Goal: Transaction & Acquisition: Purchase product/service

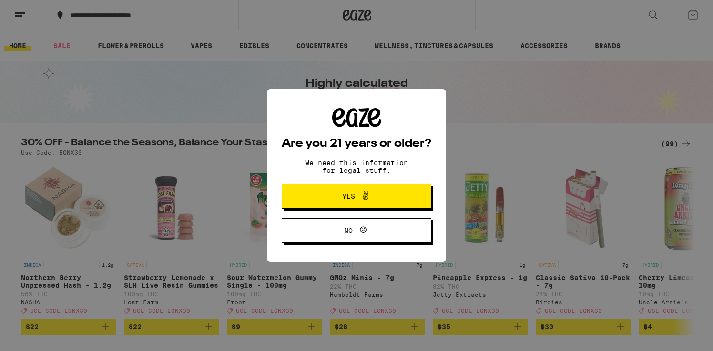
click at [378, 203] on span "Yes" at bounding box center [356, 196] width 72 height 12
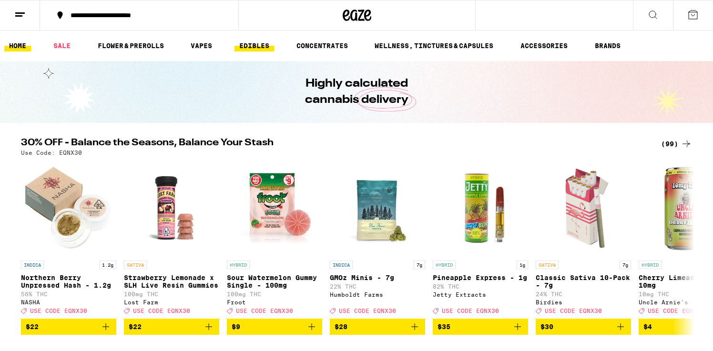
click at [254, 49] on link "EDIBLES" at bounding box center [254, 45] width 40 height 11
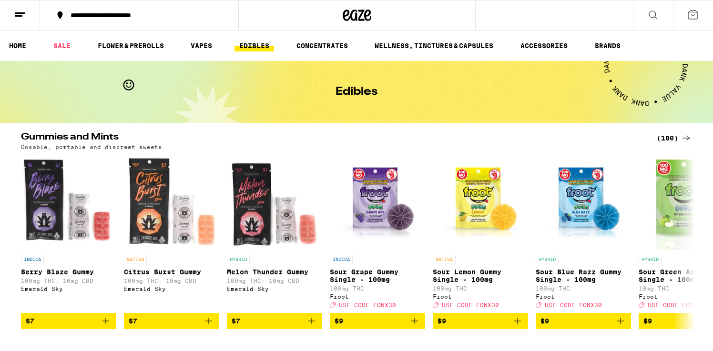
click at [646, 15] on button at bounding box center [653, 15] width 40 height 30
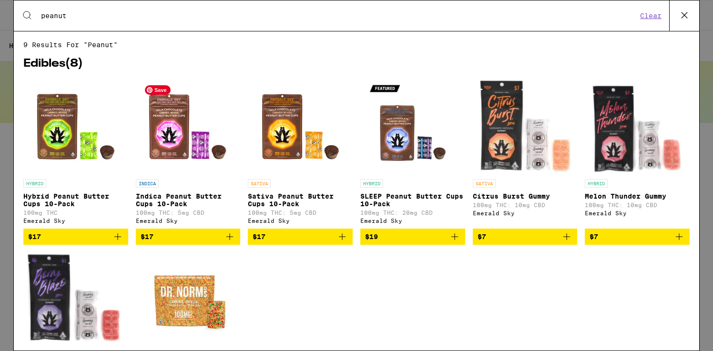
type input "peanut"
click at [171, 142] on img "Open page for Indica Peanut Butter Cups 10-Pack from Emerald Sky" at bounding box center [187, 126] width 95 height 95
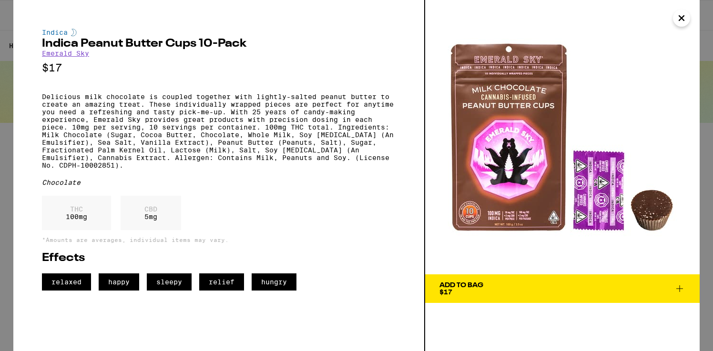
click at [680, 284] on icon at bounding box center [679, 288] width 11 height 11
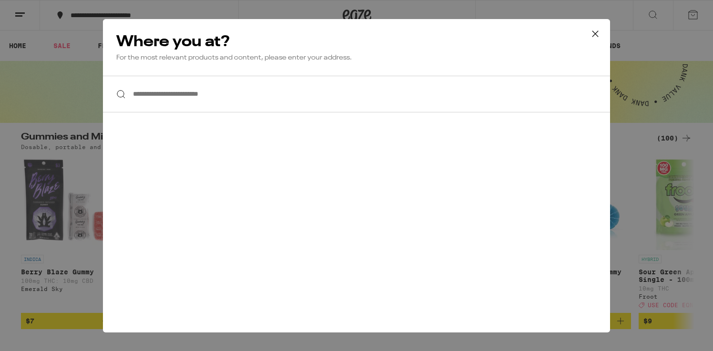
click at [175, 91] on input "**********" at bounding box center [356, 94] width 507 height 37
type input "*"
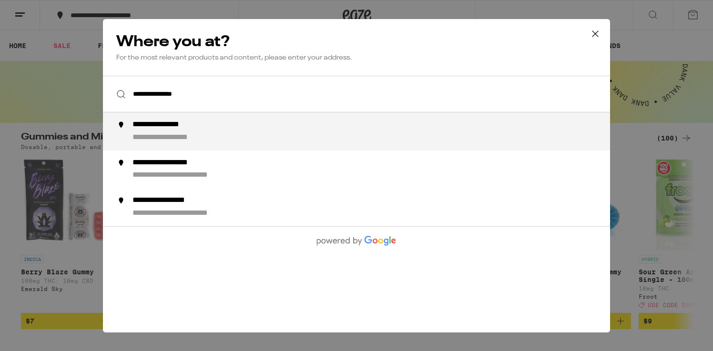
click at [187, 135] on div "**********" at bounding box center [178, 137] width 93 height 10
type input "**********"
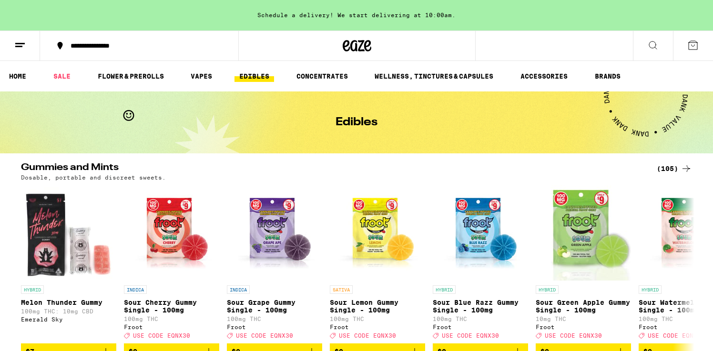
click at [653, 45] on icon at bounding box center [652, 45] width 11 height 11
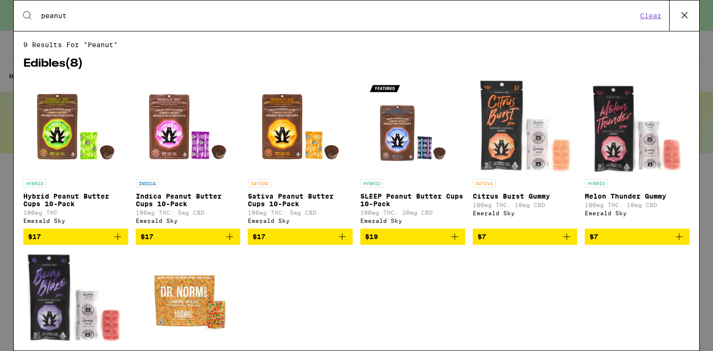
click at [232, 243] on icon "Add to bag" at bounding box center [229, 236] width 11 height 11
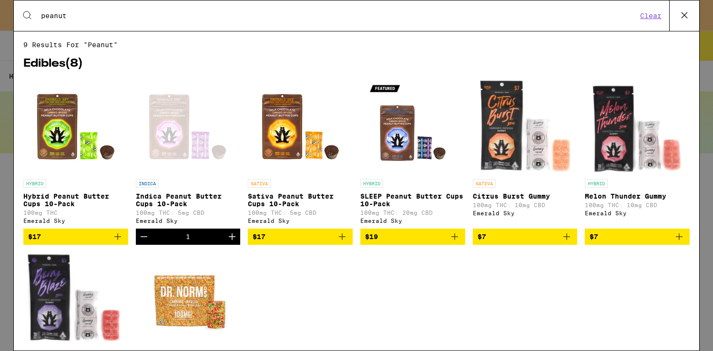
click at [232, 240] on icon "Increment" at bounding box center [232, 236] width 7 height 7
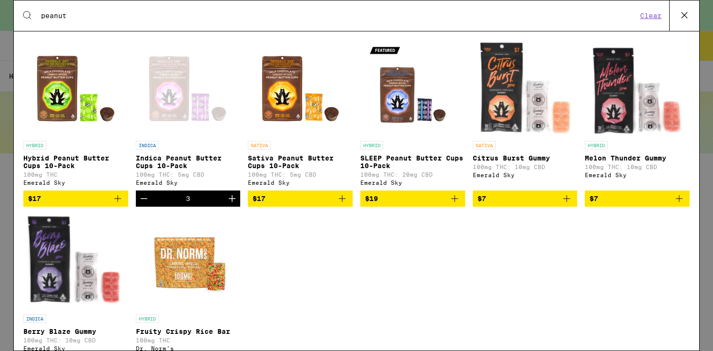
scroll to position [39, 0]
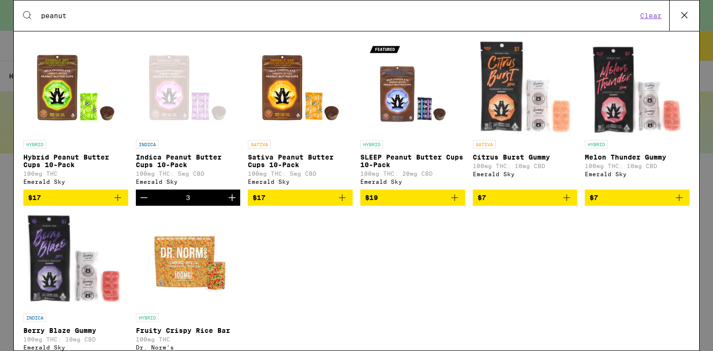
click at [233, 203] on icon "Increment" at bounding box center [231, 197] width 11 height 11
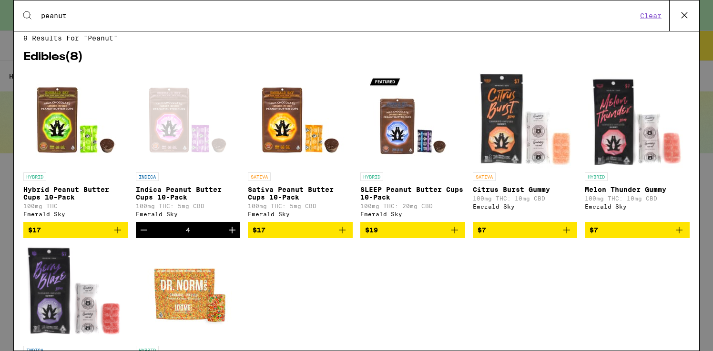
scroll to position [0, 0]
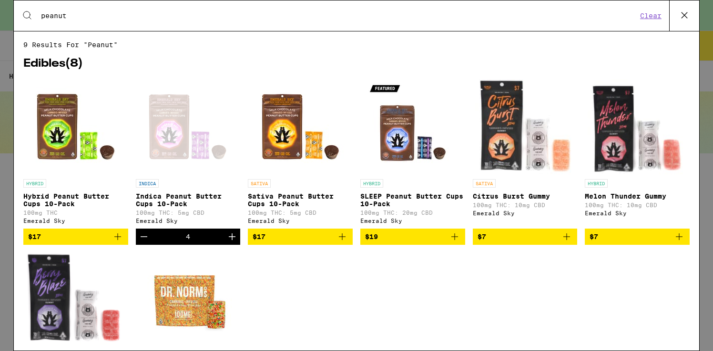
click at [686, 20] on icon at bounding box center [684, 15] width 14 height 14
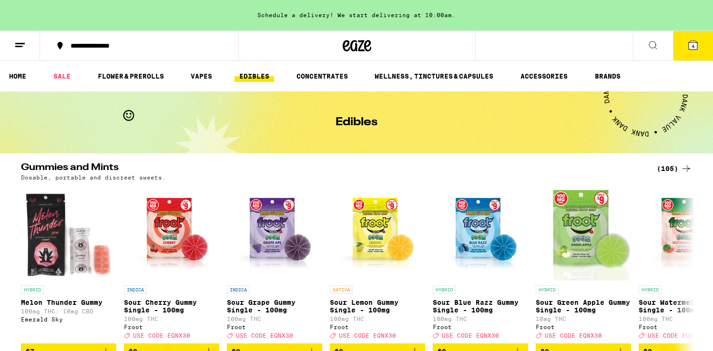
click at [690, 51] on button "4" at bounding box center [693, 46] width 40 height 30
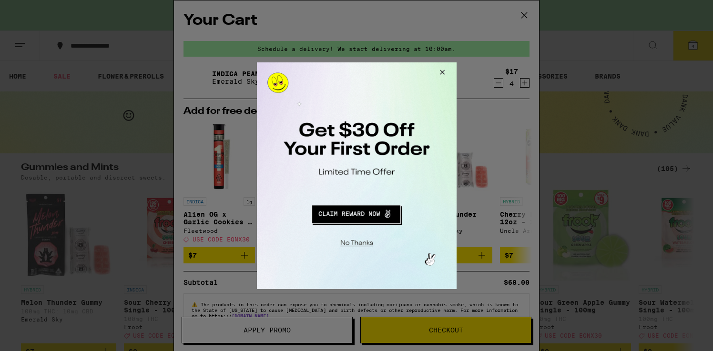
click at [440, 72] on button "Close Modal" at bounding box center [440, 73] width 26 height 23
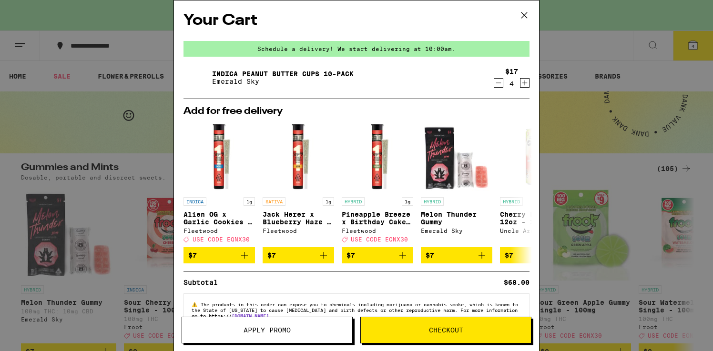
click at [424, 335] on button "Checkout" at bounding box center [445, 330] width 171 height 27
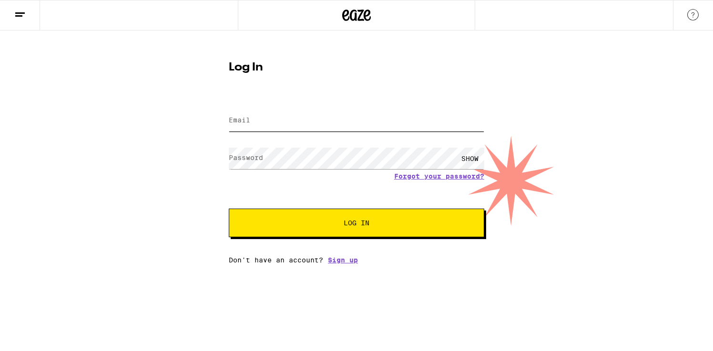
click at [364, 112] on input "Email" at bounding box center [356, 120] width 255 height 21
type input "[PERSON_NAME][EMAIL_ADDRESS][DOMAIN_NAME]"
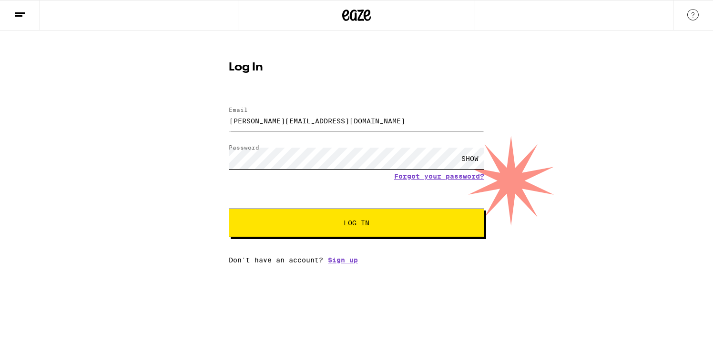
click at [229, 209] on button "Log In" at bounding box center [356, 223] width 255 height 29
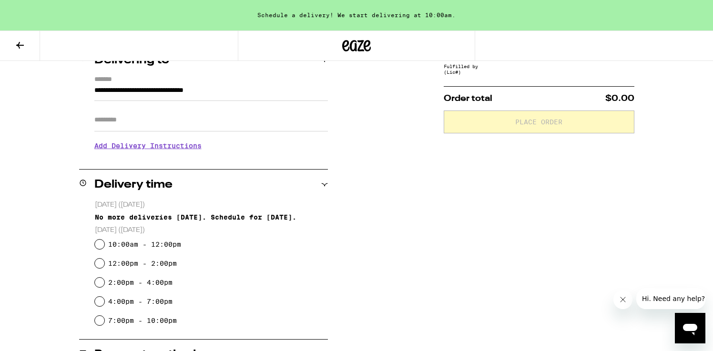
scroll to position [150, 0]
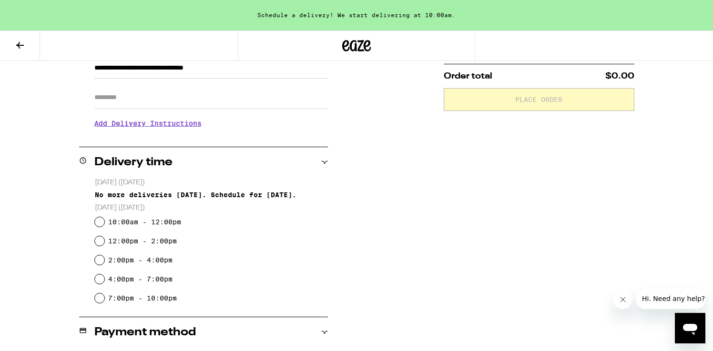
click at [324, 161] on icon at bounding box center [324, 162] width 7 height 7
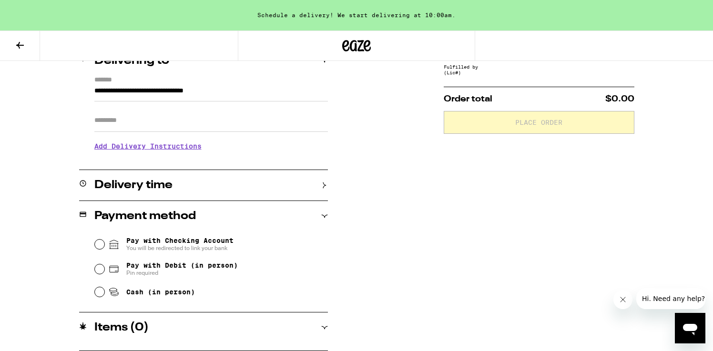
scroll to position [127, 0]
click at [321, 183] on icon at bounding box center [324, 185] width 7 height 7
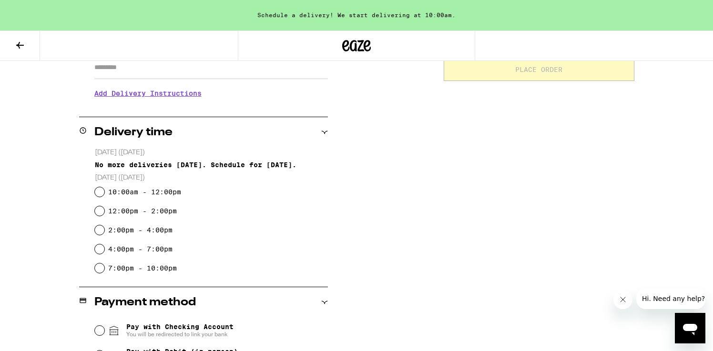
scroll to position [173, 0]
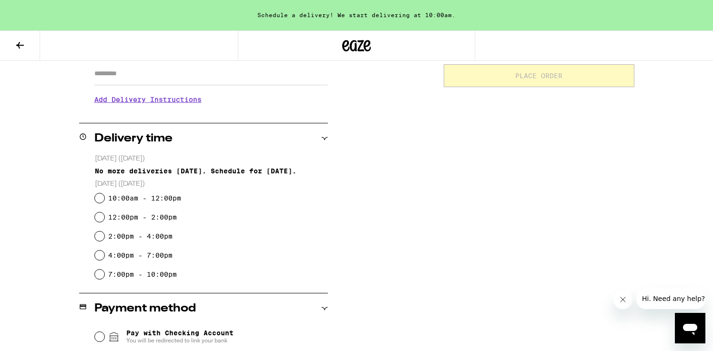
click at [129, 140] on h2 "Delivery time" at bounding box center [133, 138] width 78 height 11
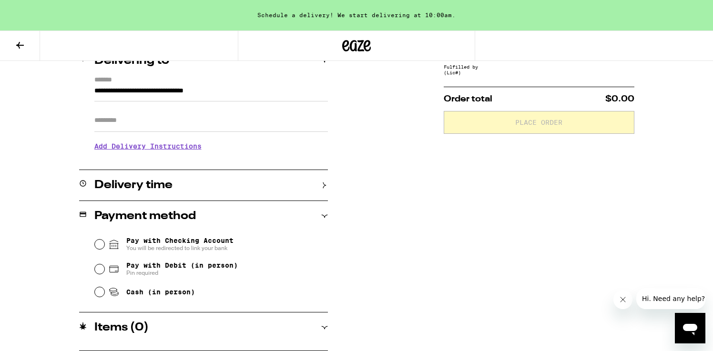
scroll to position [127, 0]
click at [137, 184] on h2 "Delivery time" at bounding box center [133, 185] width 78 height 11
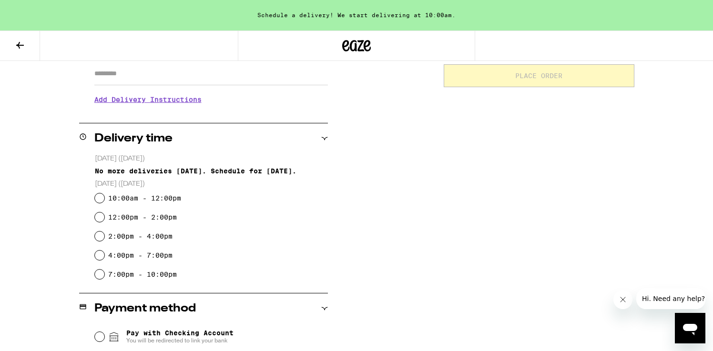
click at [174, 106] on h3 "Add Delivery Instructions" at bounding box center [210, 100] width 233 height 22
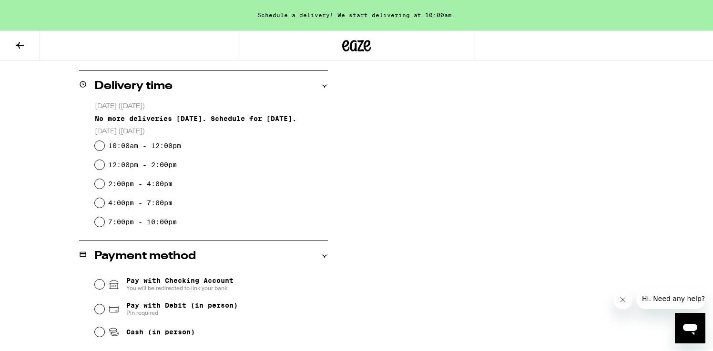
scroll to position [338, 0]
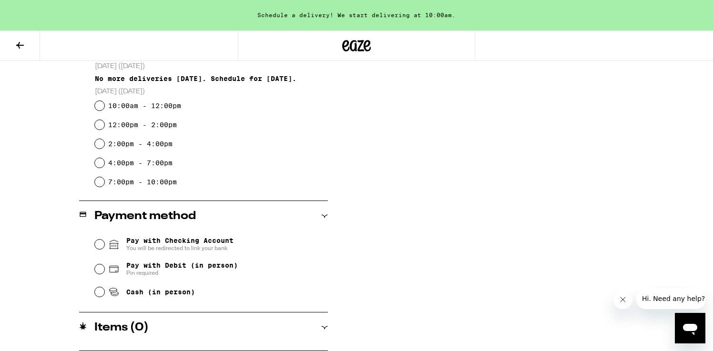
click at [200, 329] on div "Items ( 0 )" at bounding box center [203, 327] width 249 height 11
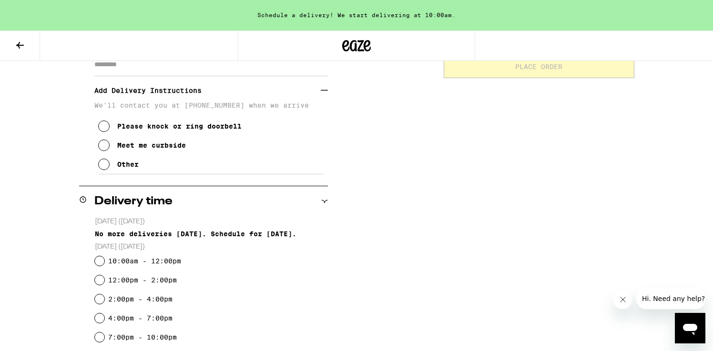
scroll to position [0, 0]
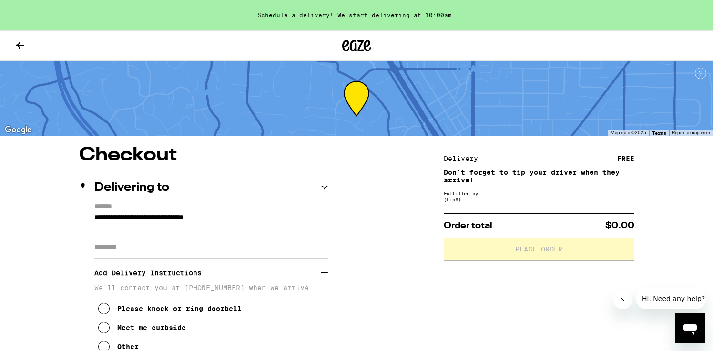
click at [20, 41] on icon at bounding box center [19, 45] width 11 height 11
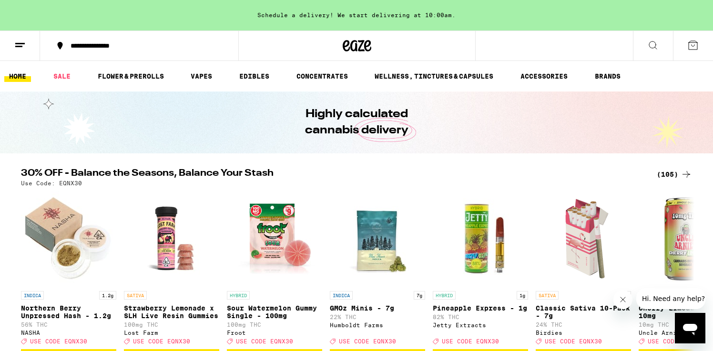
click at [657, 48] on icon at bounding box center [652, 45] width 11 height 11
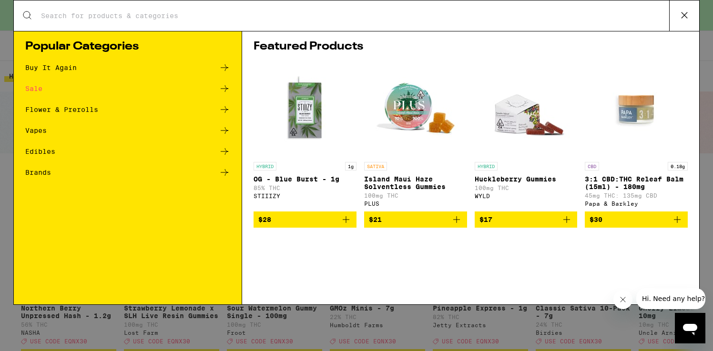
click at [227, 67] on icon at bounding box center [224, 67] width 11 height 11
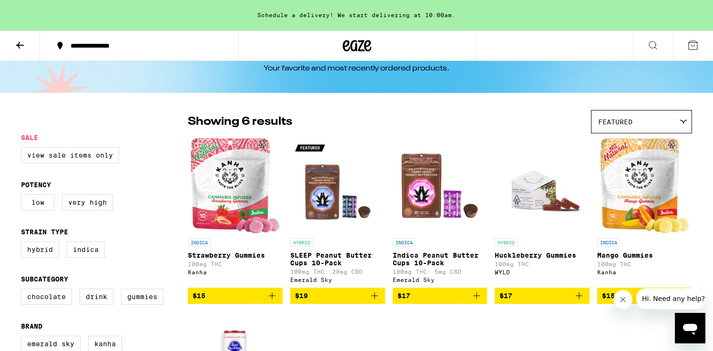
scroll to position [48, 0]
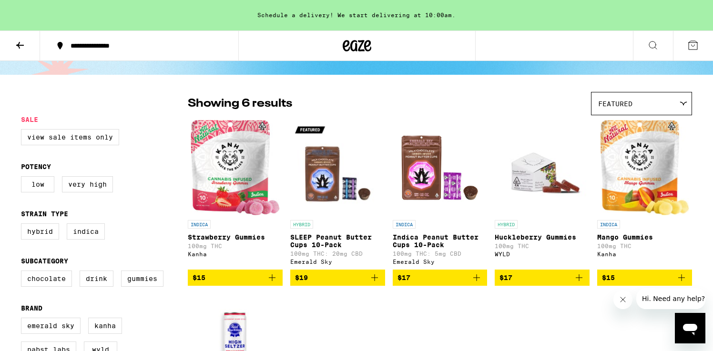
click at [474, 281] on icon "Add to bag" at bounding box center [476, 277] width 7 height 7
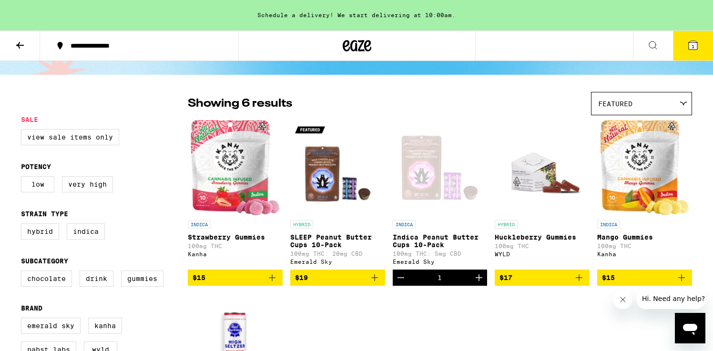
click at [474, 283] on icon "Increment" at bounding box center [478, 277] width 11 height 11
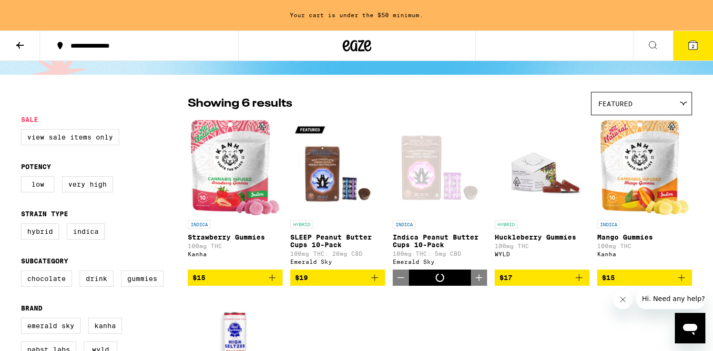
click at [474, 283] on icon "Increment" at bounding box center [478, 277] width 11 height 11
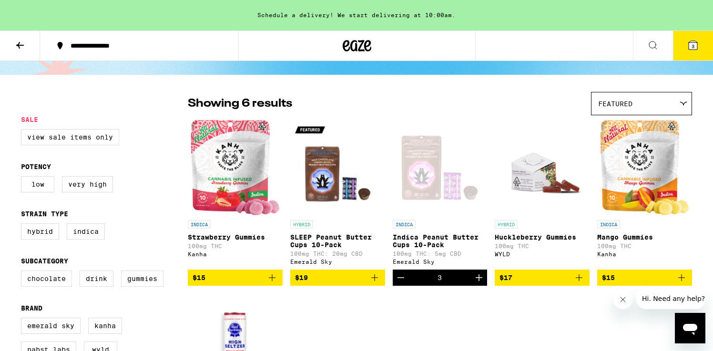
click at [474, 283] on icon "Increment" at bounding box center [478, 277] width 11 height 11
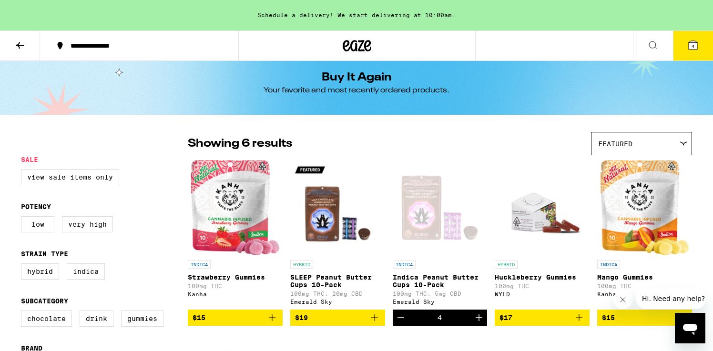
scroll to position [0, 0]
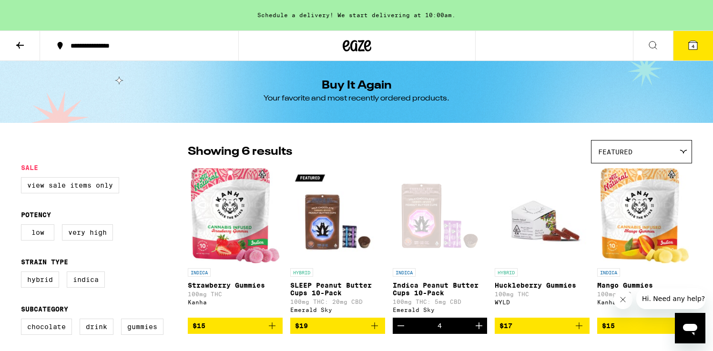
click at [694, 42] on icon at bounding box center [693, 45] width 9 height 9
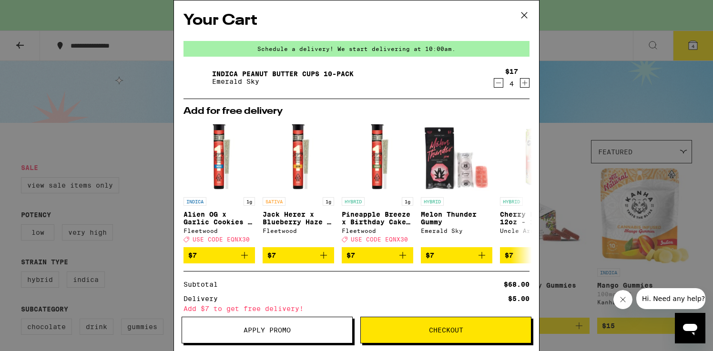
click at [474, 332] on span "Checkout" at bounding box center [446, 330] width 170 height 7
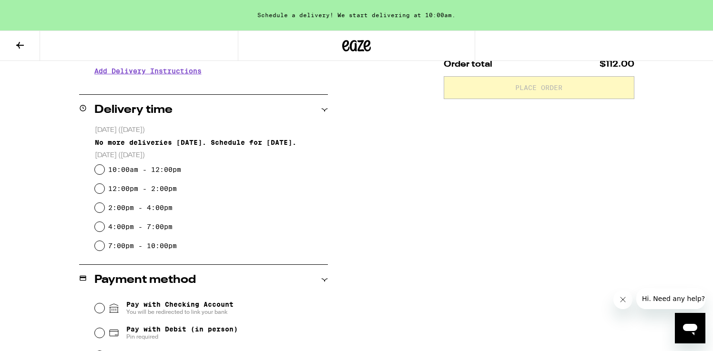
scroll to position [201, 0]
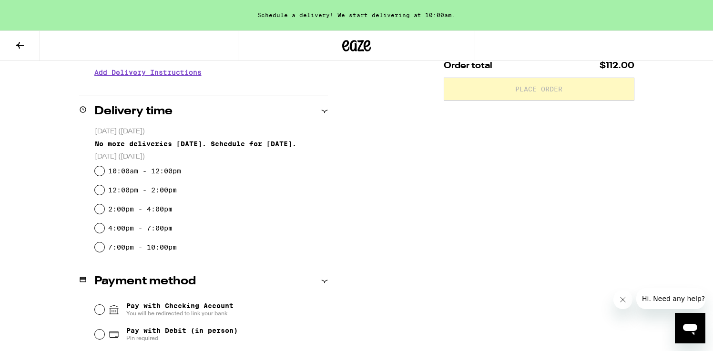
click at [212, 217] on div "2:00pm - 4:00pm" at bounding box center [211, 209] width 233 height 19
click at [81, 109] on 4 at bounding box center [83, 110] width 6 height 6
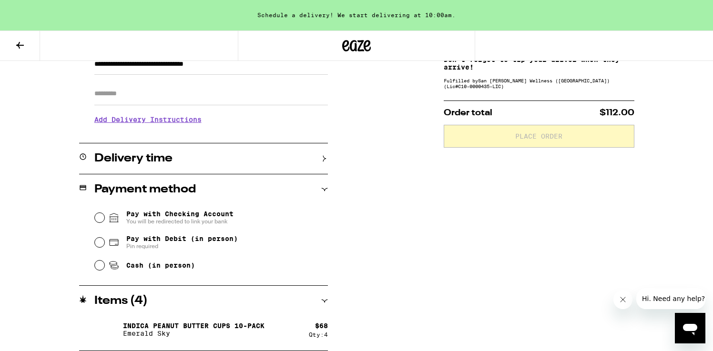
scroll to position [153, 0]
click at [85, 159] on icon at bounding box center [83, 157] width 8 height 8
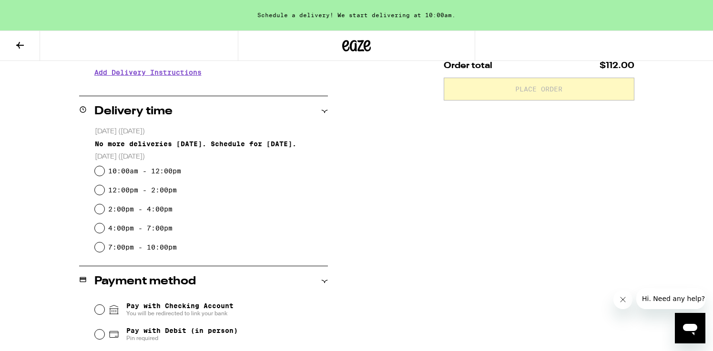
click at [146, 76] on h3 "Add Delivery Instructions" at bounding box center [210, 72] width 233 height 22
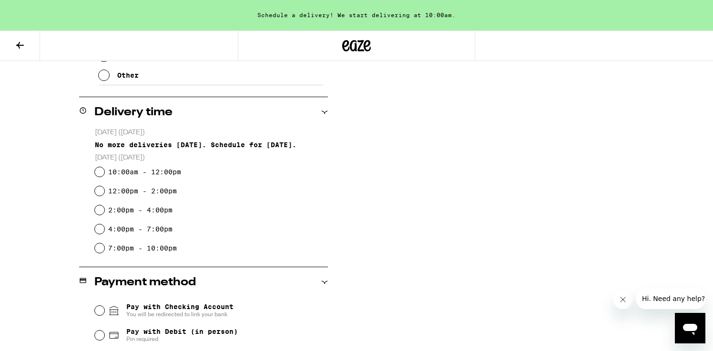
scroll to position [274, 0]
